Goal: Task Accomplishment & Management: Use online tool/utility

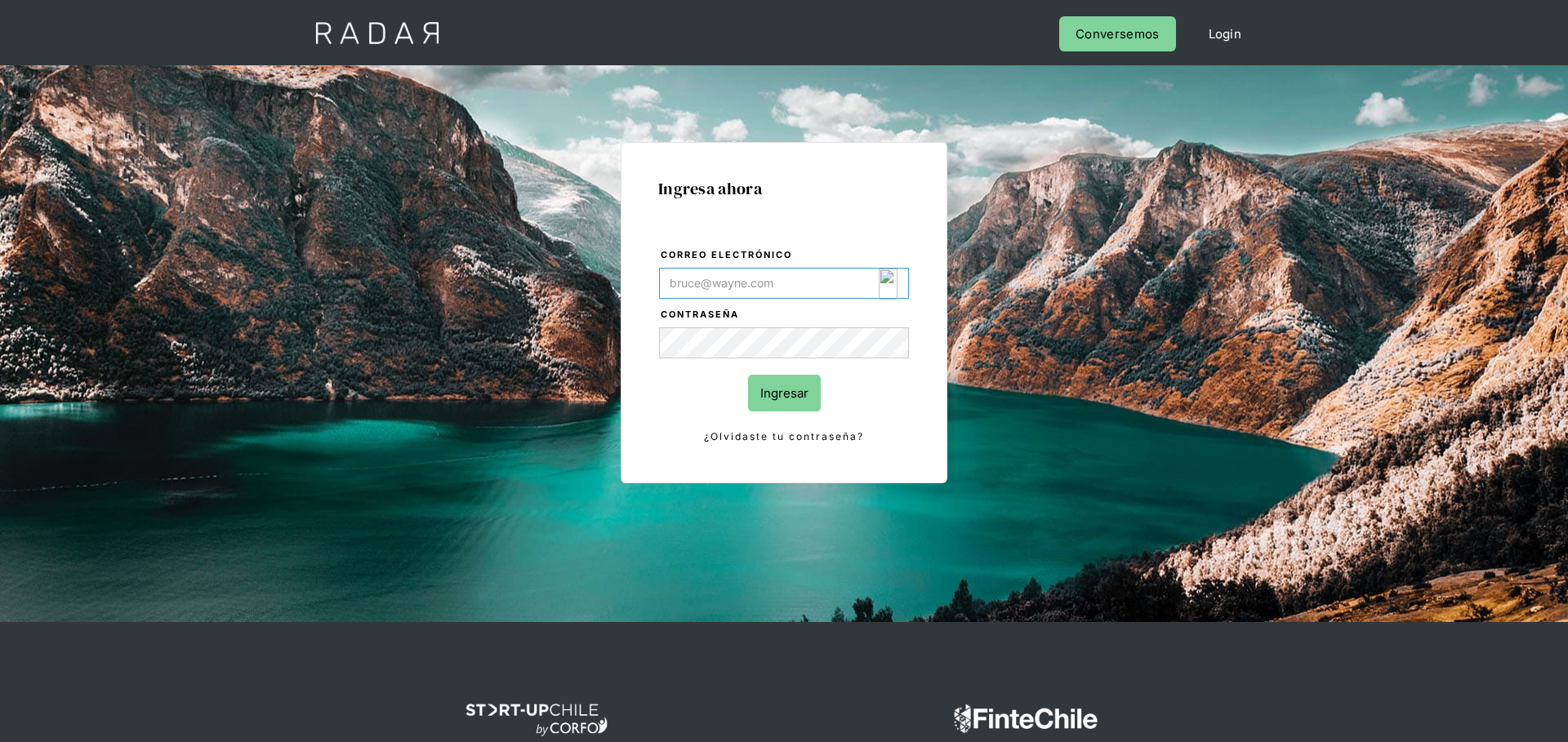
click at [882, 284] on img "Login Form" at bounding box center [888, 284] width 19 height 31
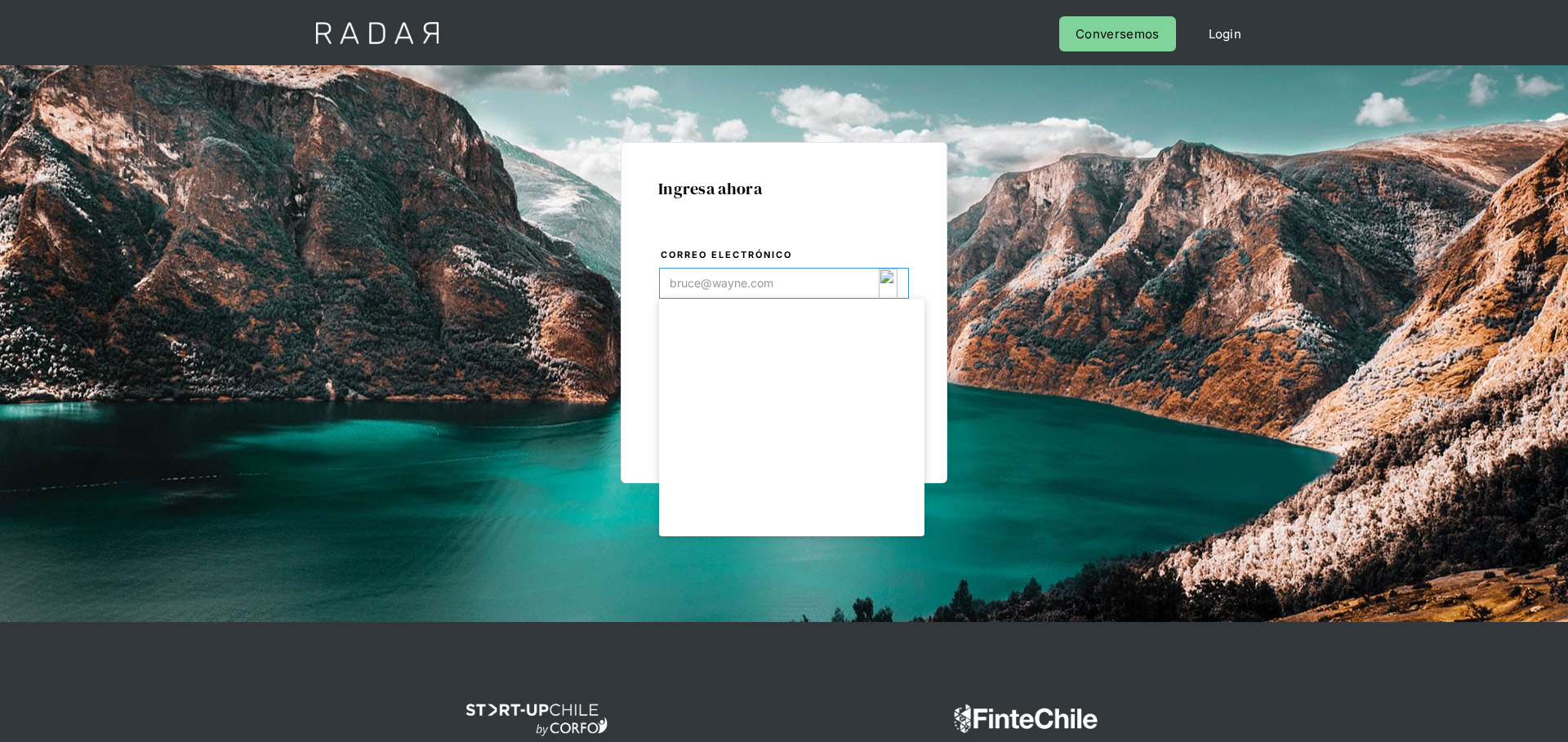
type input "[EMAIL_ADDRESS][DOMAIN_NAME]"
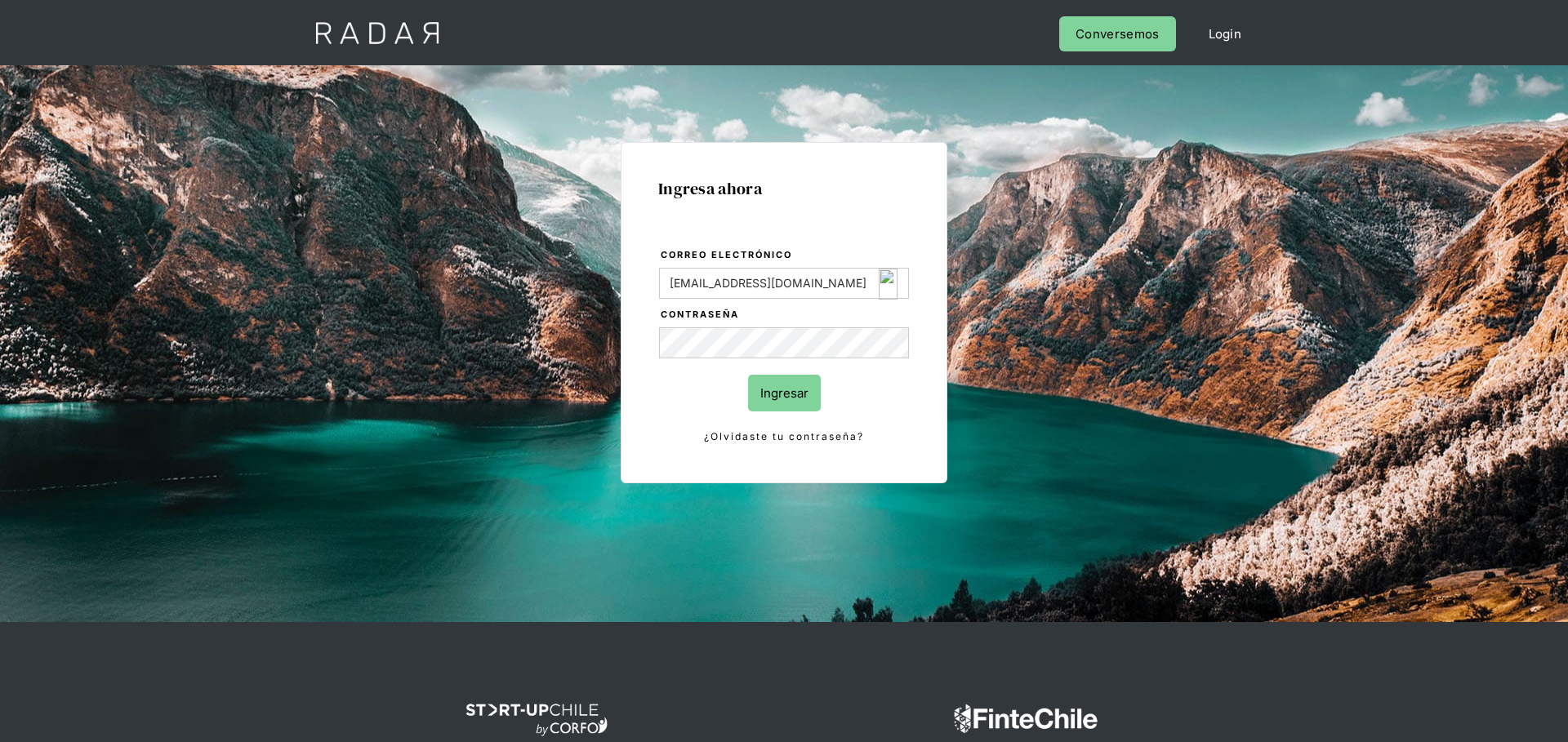
click at [774, 391] on body "Cargando... Cerrar sesión Perfil Login Conversemos Ingresa ahora Correo electró…" at bounding box center [784, 420] width 1568 height 840
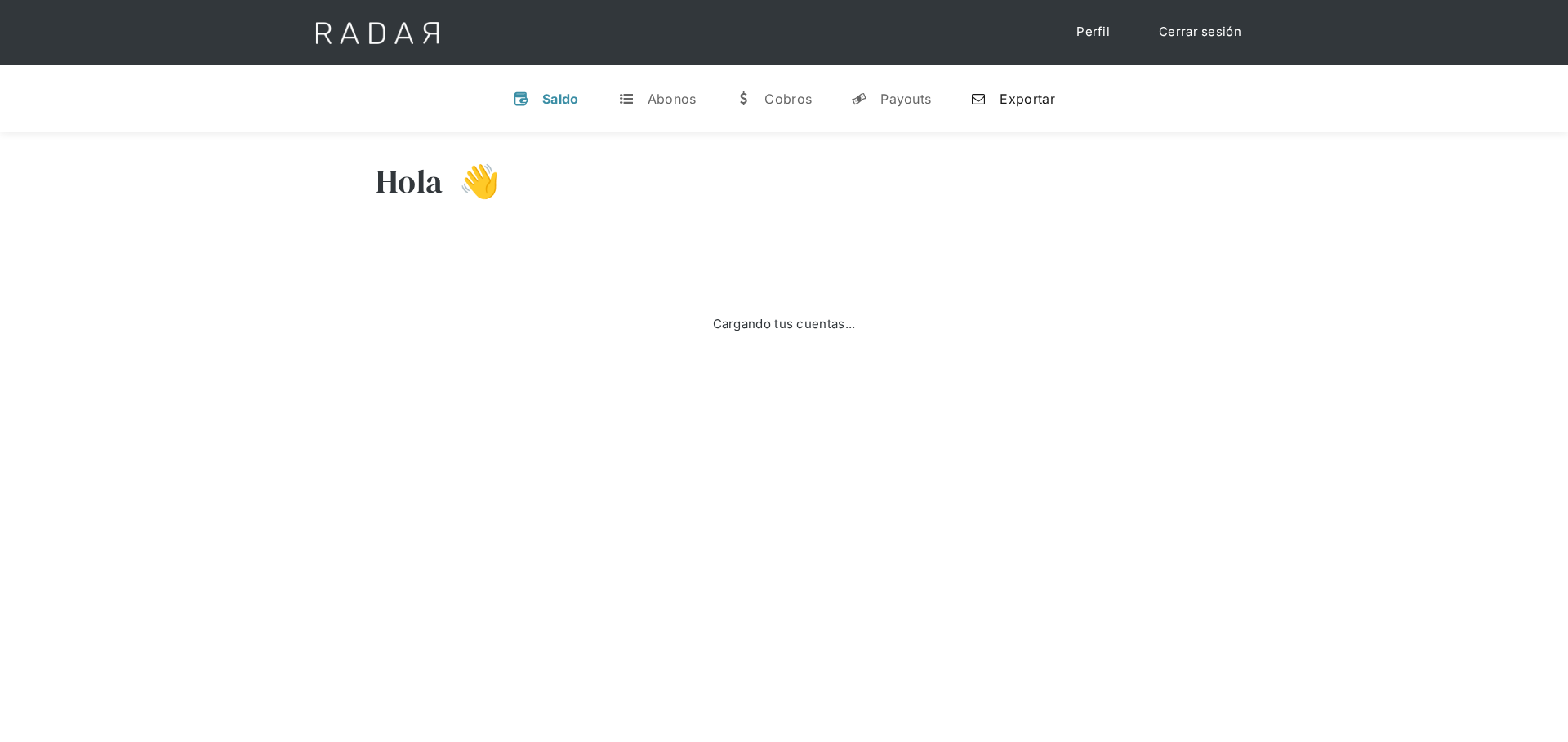
click at [999, 100] on link "n Exportar" at bounding box center [1012, 98] width 110 height 42
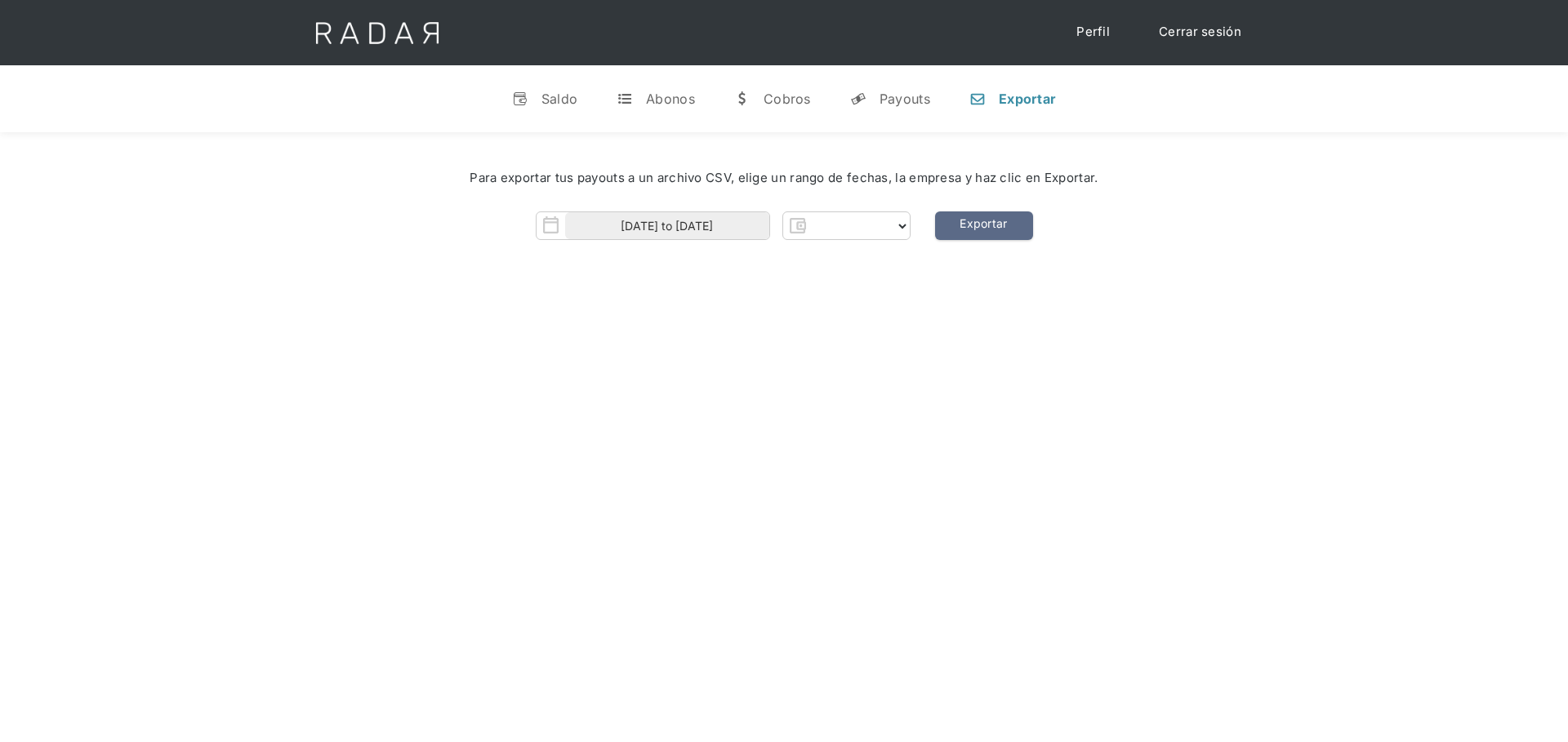
select select "clpro"
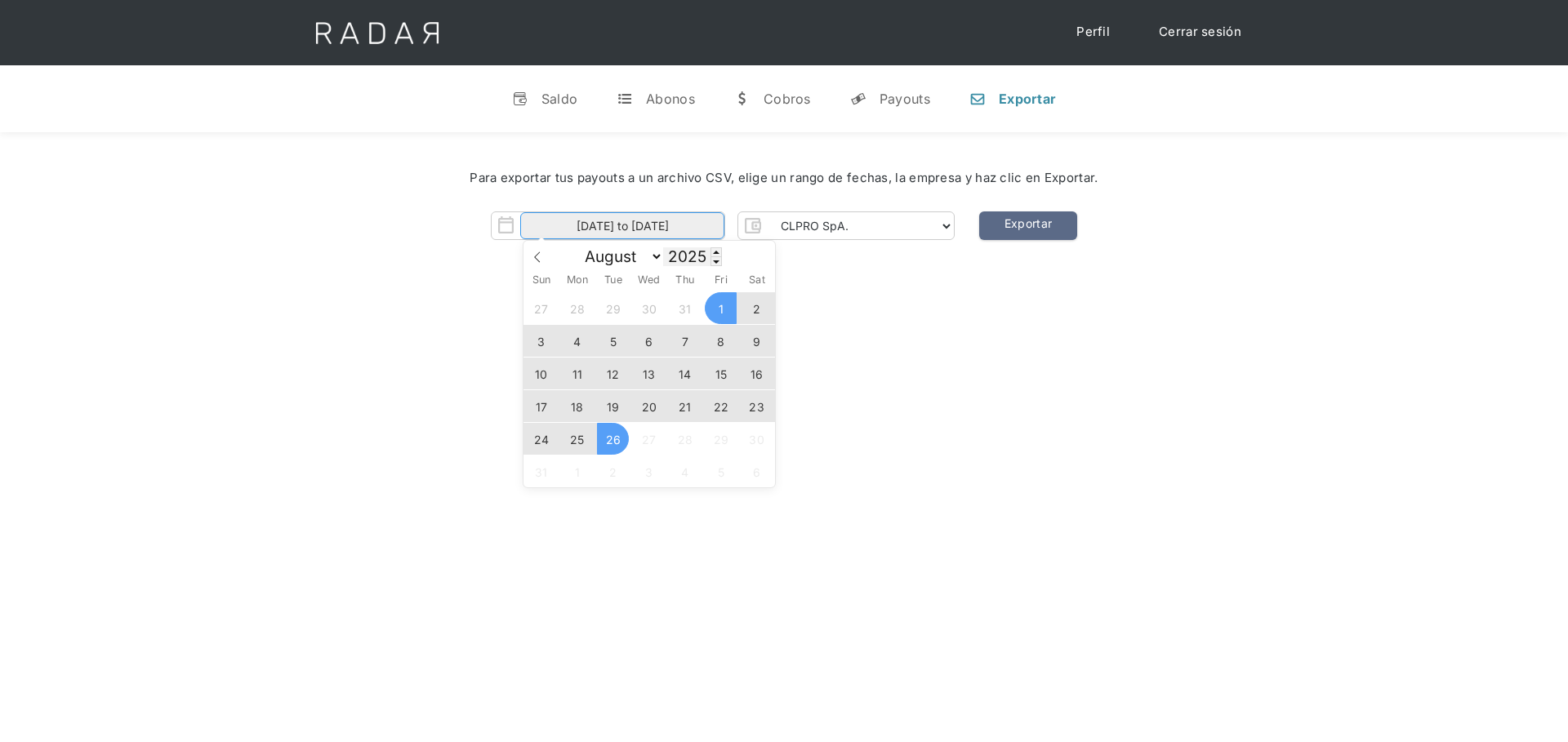
click at [686, 231] on input "01-08-2025 to 26-08-2025" at bounding box center [622, 225] width 204 height 27
click at [579, 442] on span "25" at bounding box center [576, 439] width 32 height 32
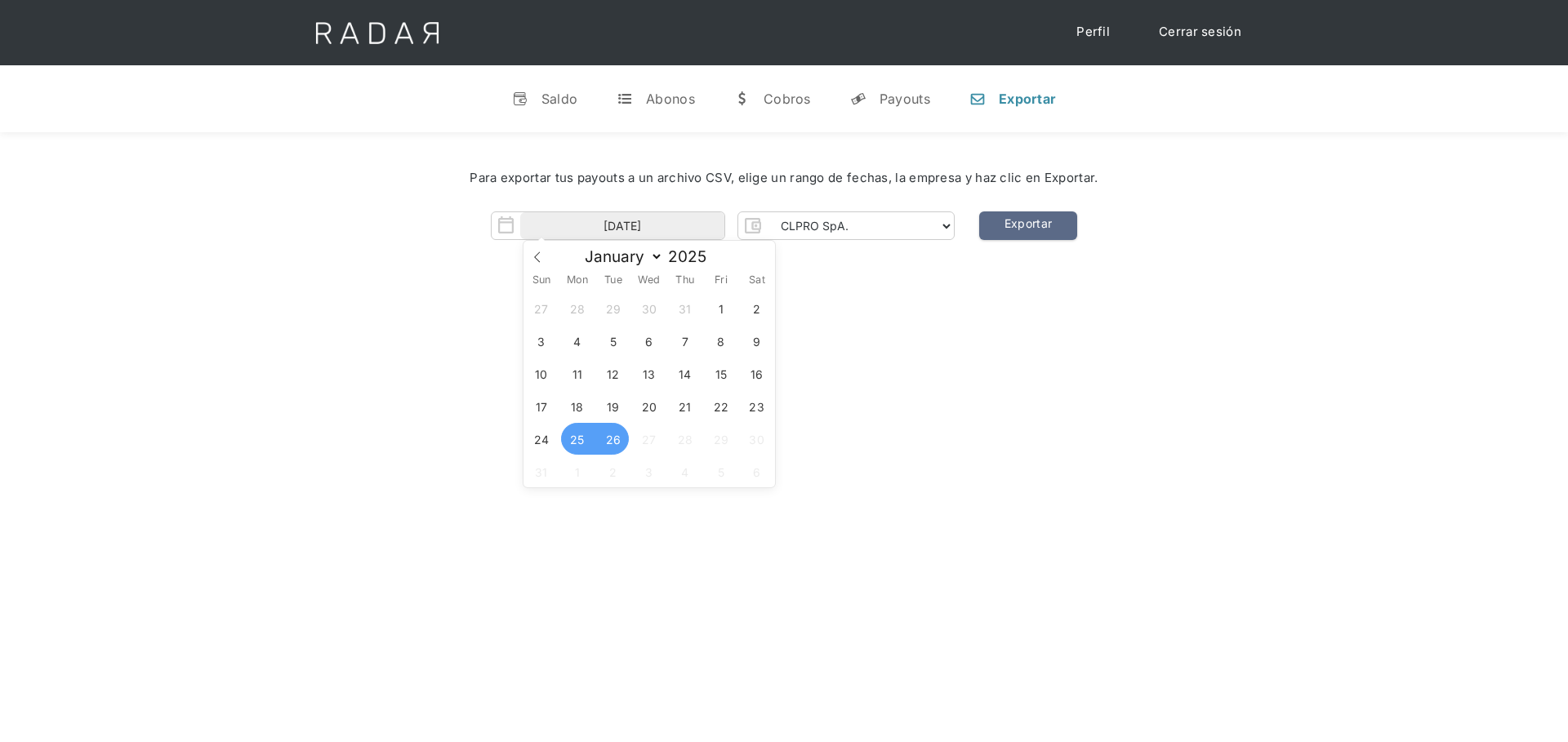
click at [597, 442] on span "26" at bounding box center [613, 439] width 32 height 32
type input "25-08-2025 to 26-08-2025"
click at [874, 231] on select "CLPRO SpA. Coster SpA. Urigol SpA. Bysolutions SpA. Clmax SpA. Andes Payments S…" at bounding box center [860, 226] width 187 height 26
select select "bysolutions-rt"
click at [770, 213] on select "CLPRO SpA. Coster SpA. Urigol SpA. Bysolutions SpA. Clmax SpA. Andes Payments S…" at bounding box center [860, 226] width 187 height 26
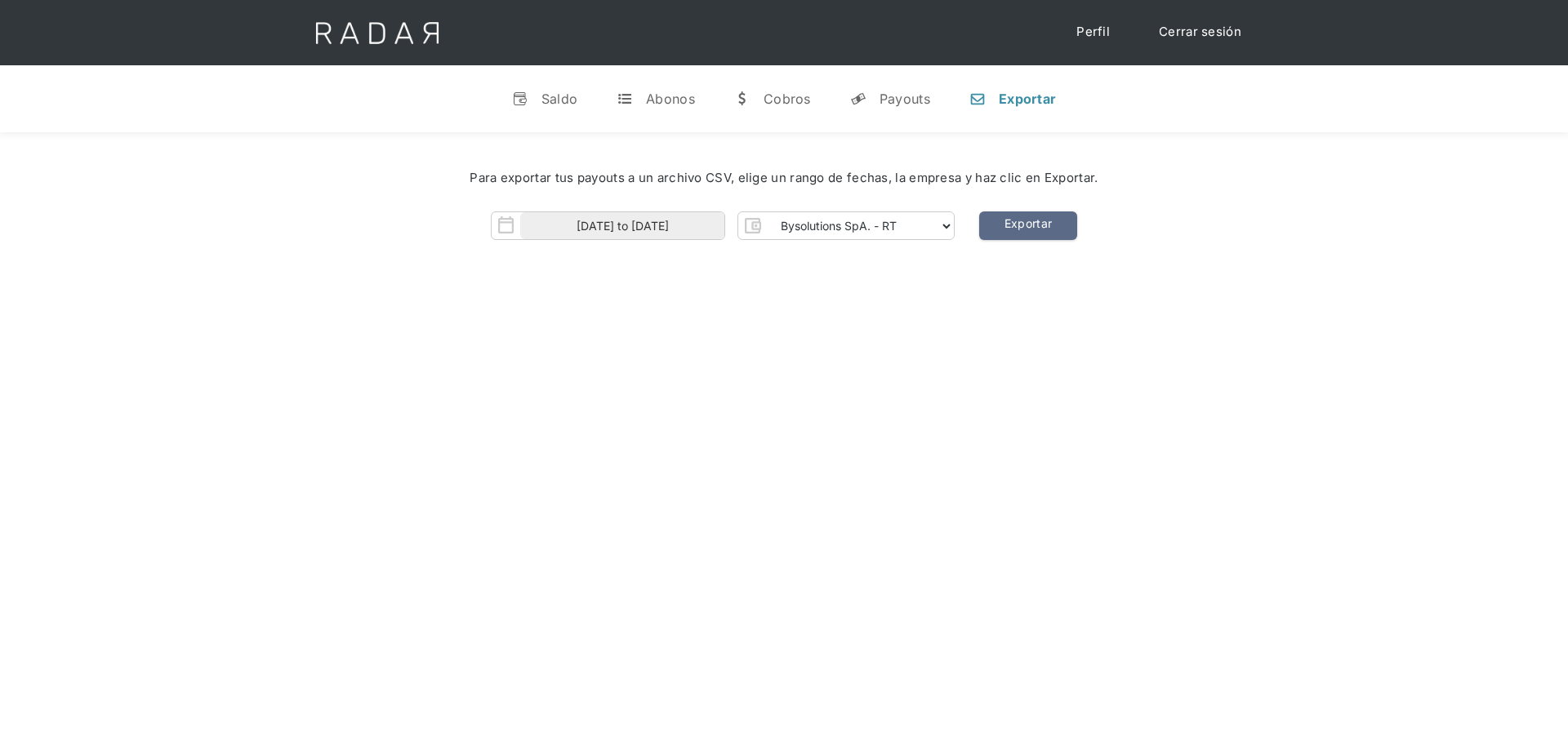
click at [1015, 311] on div "Hola Nicola 👋 Cargando tus cuentas... Nombre de la empresa • Conectada • Descon…" at bounding box center [784, 503] width 1568 height 742
click at [1013, 231] on link "Exportar" at bounding box center [1028, 225] width 98 height 28
click at [992, 292] on div "Hola Nicola 👋 Cargando tus cuentas... Nombre de la empresa • Conectada • Descon…" at bounding box center [784, 503] width 1568 height 742
click at [992, 234] on link "Exportar" at bounding box center [1028, 225] width 98 height 28
